Goal: Task Accomplishment & Management: Use online tool/utility

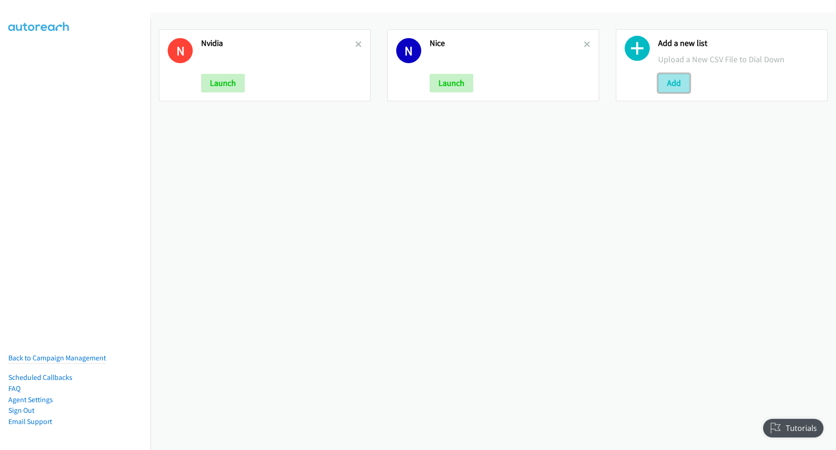
click at [661, 82] on button "Add" at bounding box center [674, 83] width 32 height 19
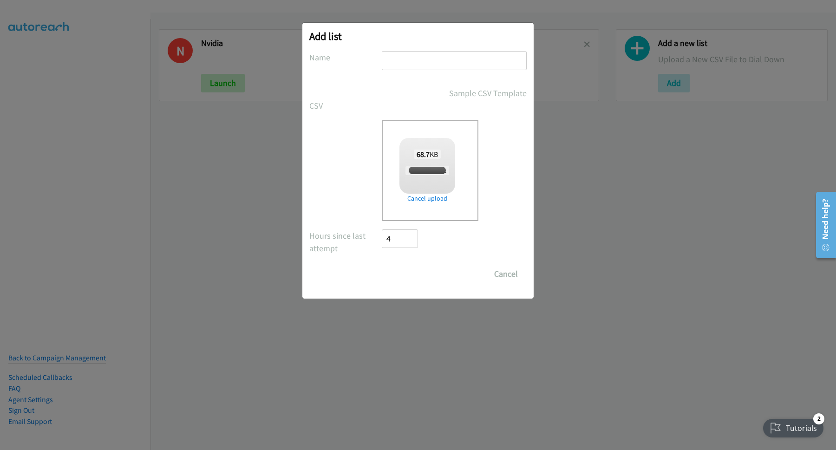
checkbox input "true"
click at [427, 61] on input "text" at bounding box center [454, 60] width 145 height 19
type input "Nice"
click at [420, 269] on input "Save List" at bounding box center [406, 274] width 49 height 19
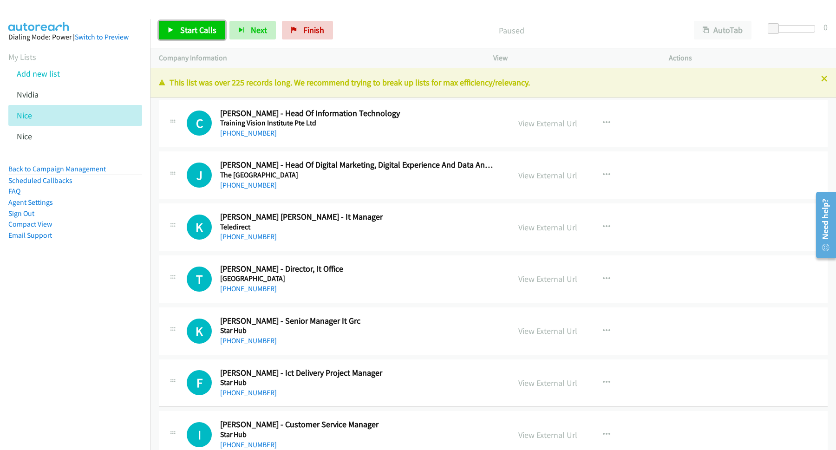
click at [195, 35] on span "Start Calls" at bounding box center [198, 30] width 36 height 11
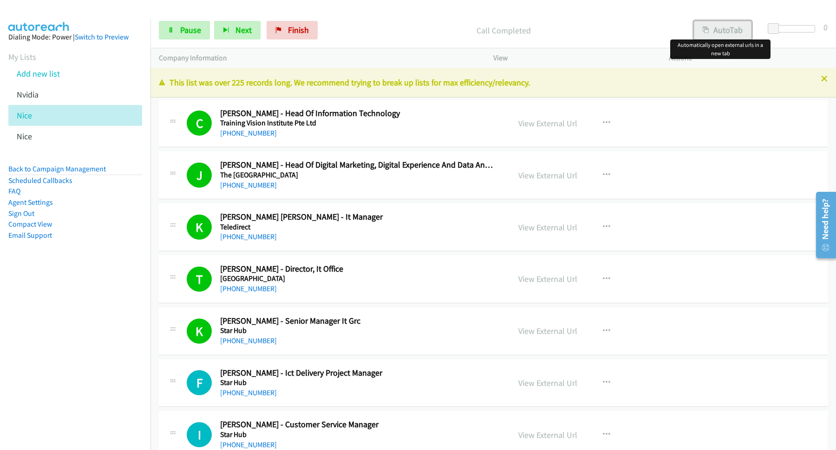
click at [740, 34] on button "AutoTab" at bounding box center [723, 30] width 58 height 19
click at [381, 26] on p "Call Completed" at bounding box center [503, 30] width 346 height 13
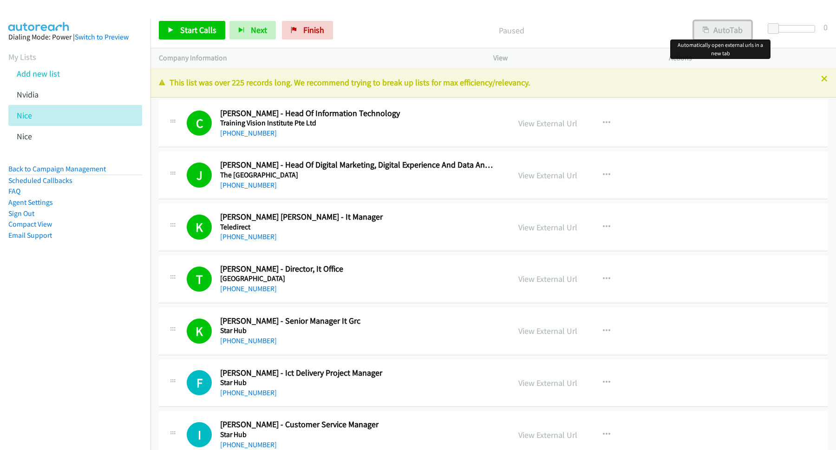
click at [728, 0] on div "Start Calls Pause Next Finish Paused AutoTab AutoTab 0 Company Information Info…" at bounding box center [418, 0] width 836 height 0
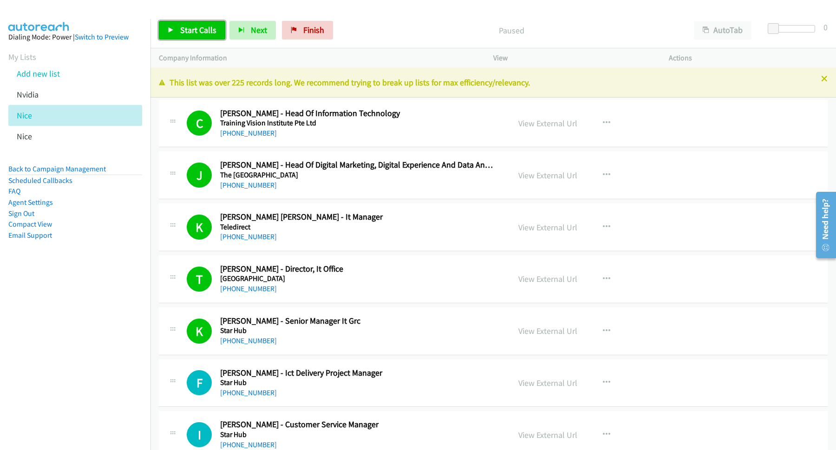
click at [209, 36] on link "Start Calls" at bounding box center [192, 30] width 66 height 19
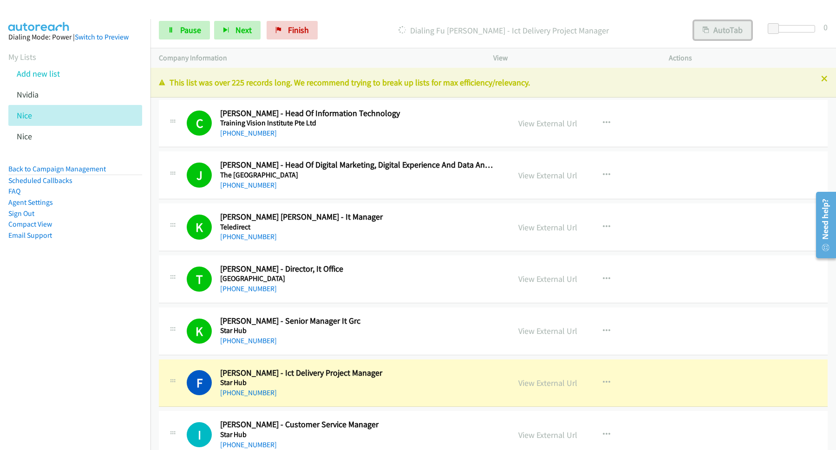
click at [718, 33] on button "AutoTab" at bounding box center [723, 30] width 58 height 19
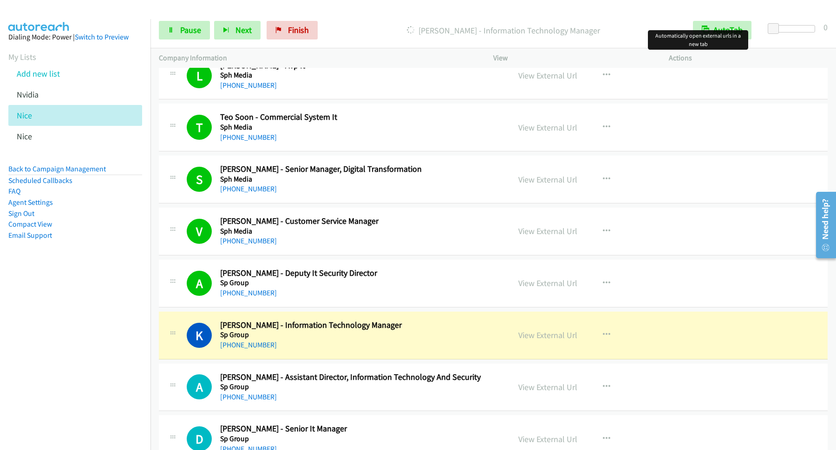
scroll to position [627, 0]
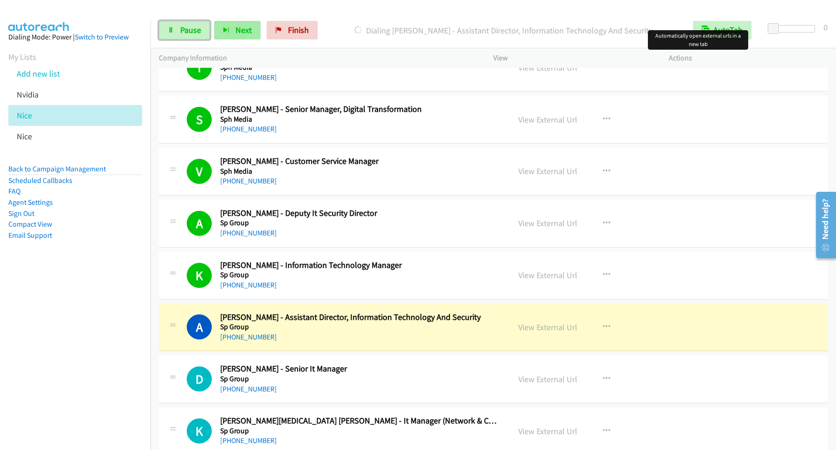
drag, startPoint x: 204, startPoint y: 28, endPoint x: 252, endPoint y: 39, distance: 49.1
click at [204, 28] on link "Pause" at bounding box center [184, 30] width 51 height 19
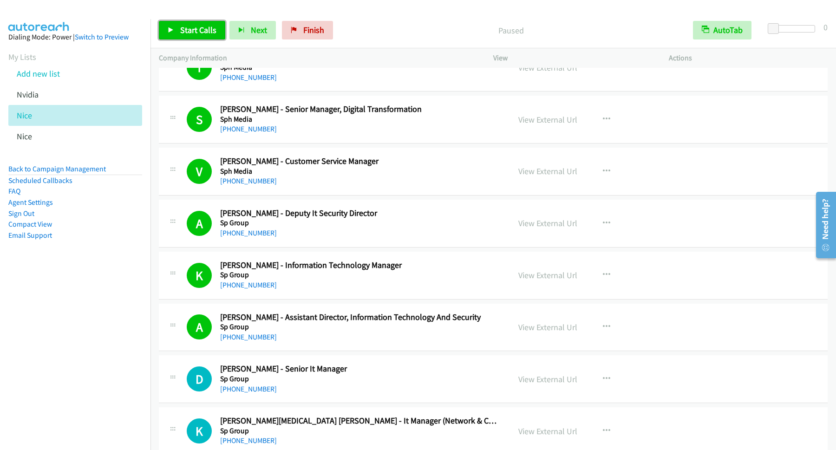
click at [180, 34] on link "Start Calls" at bounding box center [192, 30] width 66 height 19
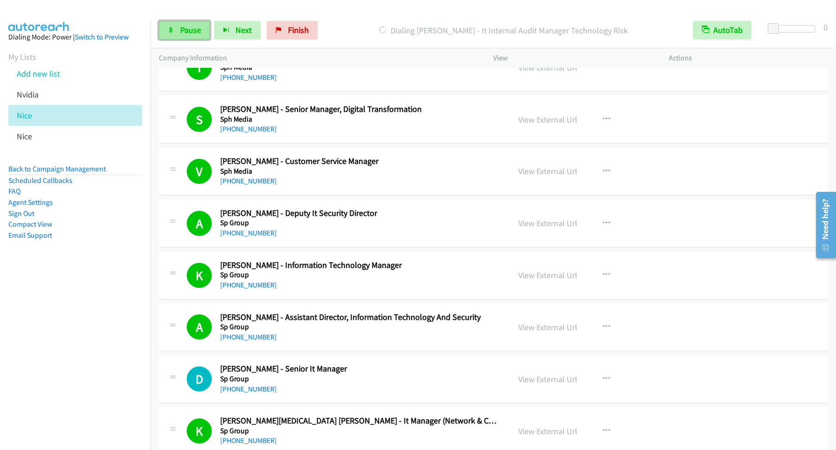
click at [183, 32] on span "Pause" at bounding box center [190, 30] width 21 height 11
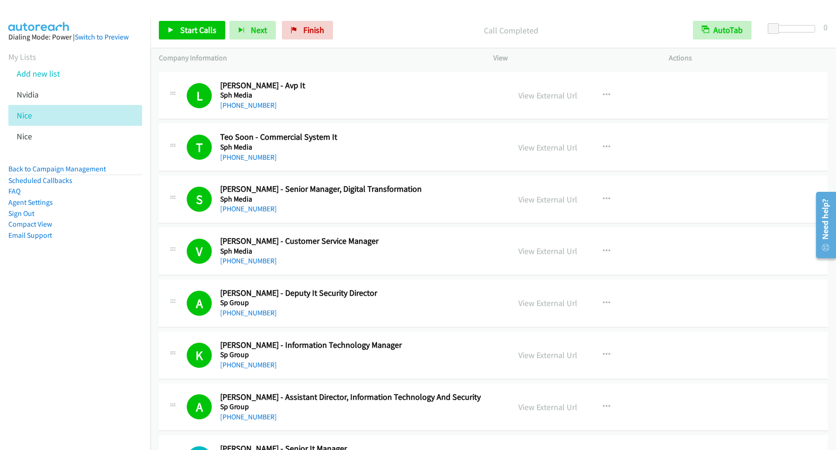
scroll to position [501, 0]
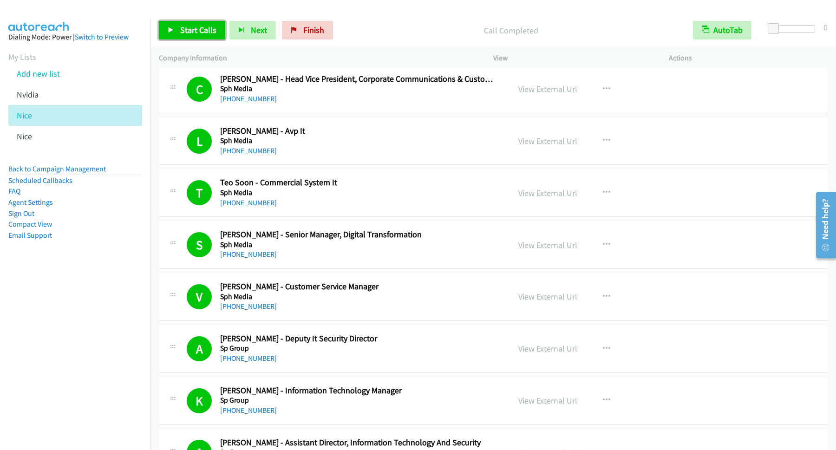
click at [184, 33] on span "Start Calls" at bounding box center [198, 30] width 36 height 11
drag, startPoint x: 188, startPoint y: 24, endPoint x: 194, endPoint y: 28, distance: 7.6
click at [188, 25] on link "Pause" at bounding box center [184, 30] width 51 height 19
